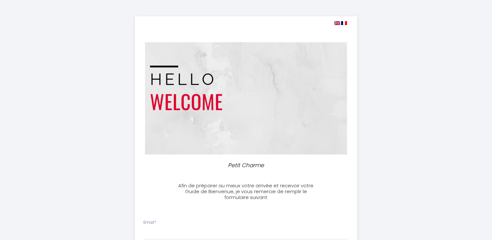
select select
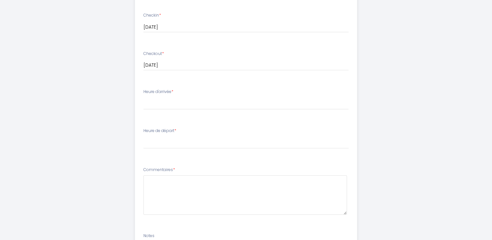
scroll to position [184, 0]
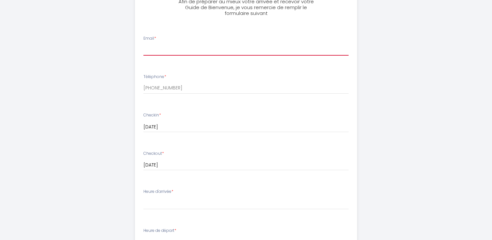
click at [161, 50] on input "Email *" at bounding box center [245, 50] width 205 height 12
type input "[EMAIL_ADDRESS][DOMAIN_NAME]"
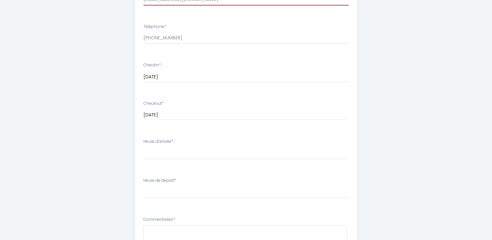
scroll to position [249, 0]
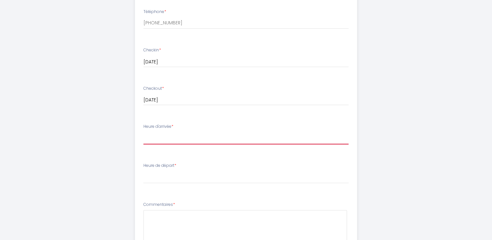
click at [158, 139] on select "17:00 17:30 18:00 18:30 19:00 19:30 20:00 20:30 21:00 21:30 22:00 22:30 23:00 2…" at bounding box center [245, 138] width 205 height 12
select select "17:00"
click at [143, 132] on select "17:00 17:30 18:00 18:30 19:00 19:30 20:00 20:30 21:00 21:30 22:00 22:30 23:00 2…" at bounding box center [245, 138] width 205 height 12
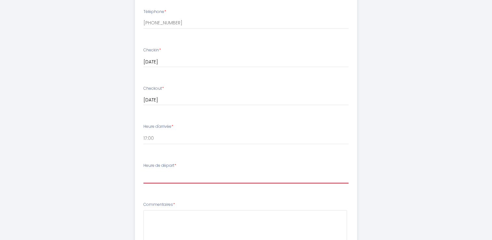
click at [172, 182] on select "00:00 00:30 01:00 01:30 02:00 02:30 03:00 03:30 04:00 04:30 05:00 05:30 06:00 0…" at bounding box center [245, 177] width 205 height 12
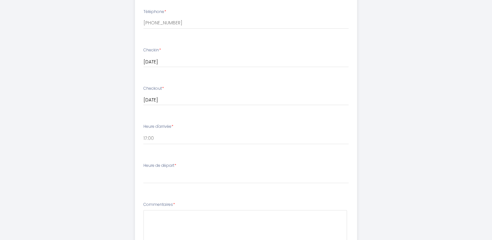
click at [87, 144] on div "Petit Charme Afin de préparer au mieux votre arrivée et recevoir votre Guide de…" at bounding box center [246, 60] width 333 height 619
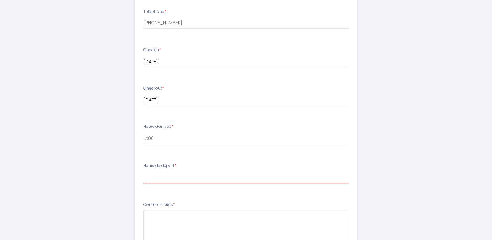
click at [173, 183] on select "00:00 00:30 01:00 01:30 02:00 02:30 03:00 03:30 04:00 04:30 05:00 05:30 06:00 0…" at bounding box center [245, 177] width 205 height 12
select select "10:30"
click at [143, 171] on select "00:00 00:30 01:00 01:30 02:00 02:30 03:00 03:30 04:00 04:30 05:00 05:30 06:00 0…" at bounding box center [245, 177] width 205 height 12
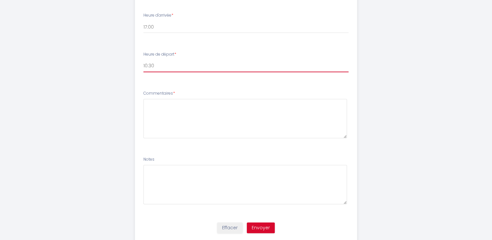
scroll to position [379, 0]
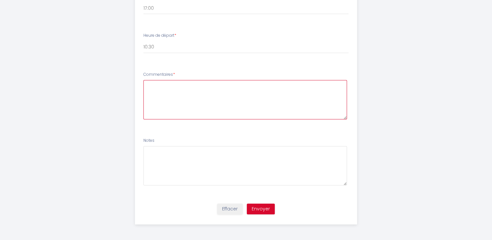
click at [156, 87] on textarea at bounding box center [244, 99] width 203 height 39
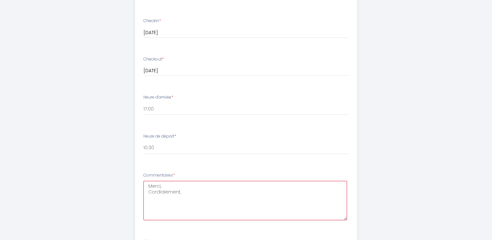
scroll to position [281, 0]
click at [169, 182] on textarea "Merci, Cordialement," at bounding box center [244, 196] width 203 height 39
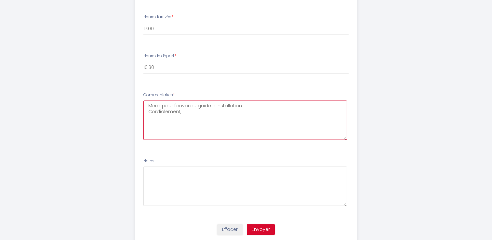
scroll to position [379, 0]
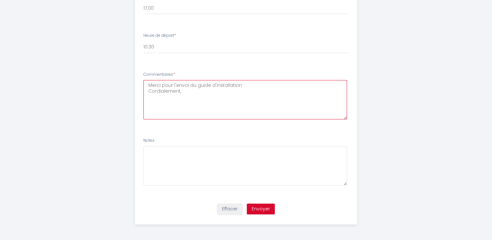
type textarea "Merci pour l'envoi du guide d'installation Cordialement,"
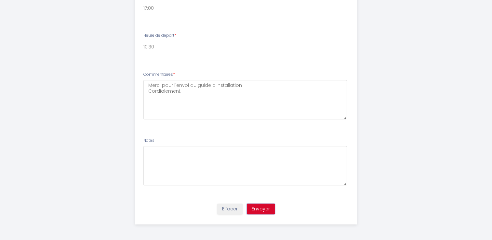
click at [260, 206] on button "Envoyer" at bounding box center [261, 208] width 28 height 11
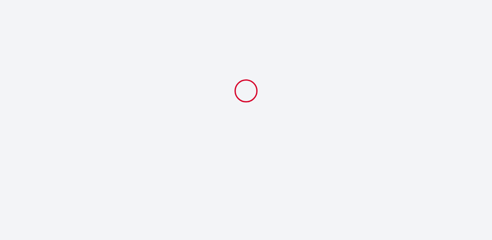
scroll to position [0, 0]
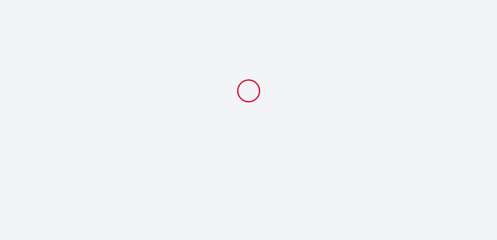
select select "10:30"
